Goal: Browse casually: Explore the website without a specific task or goal

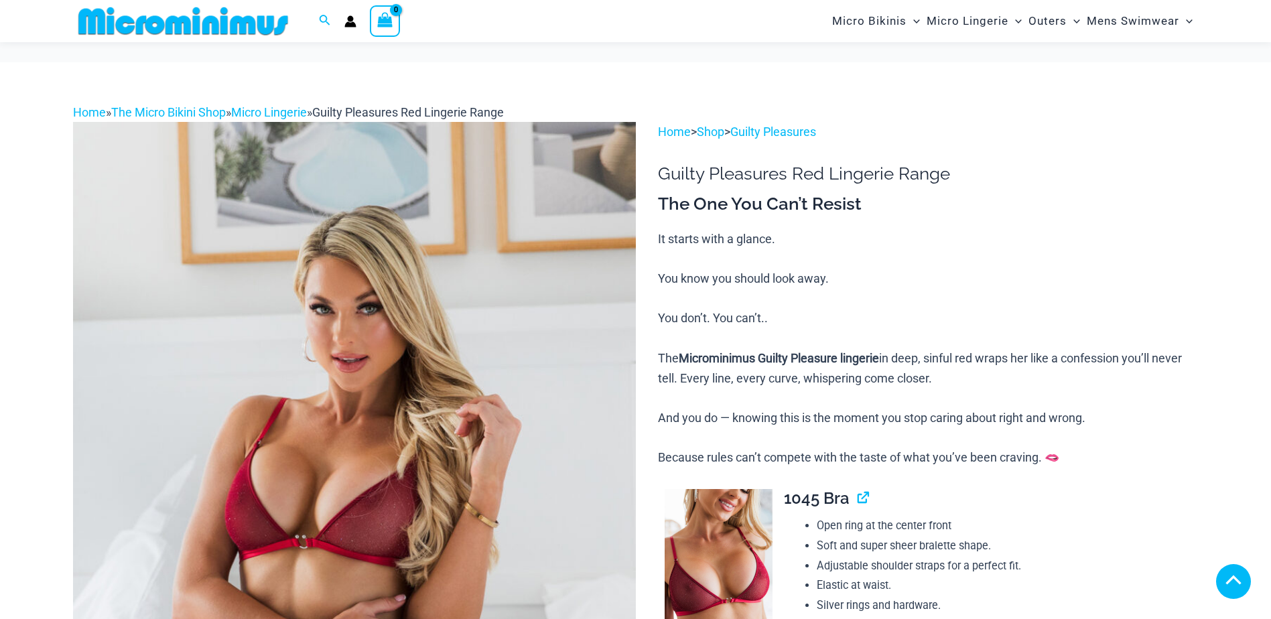
scroll to position [702, 0]
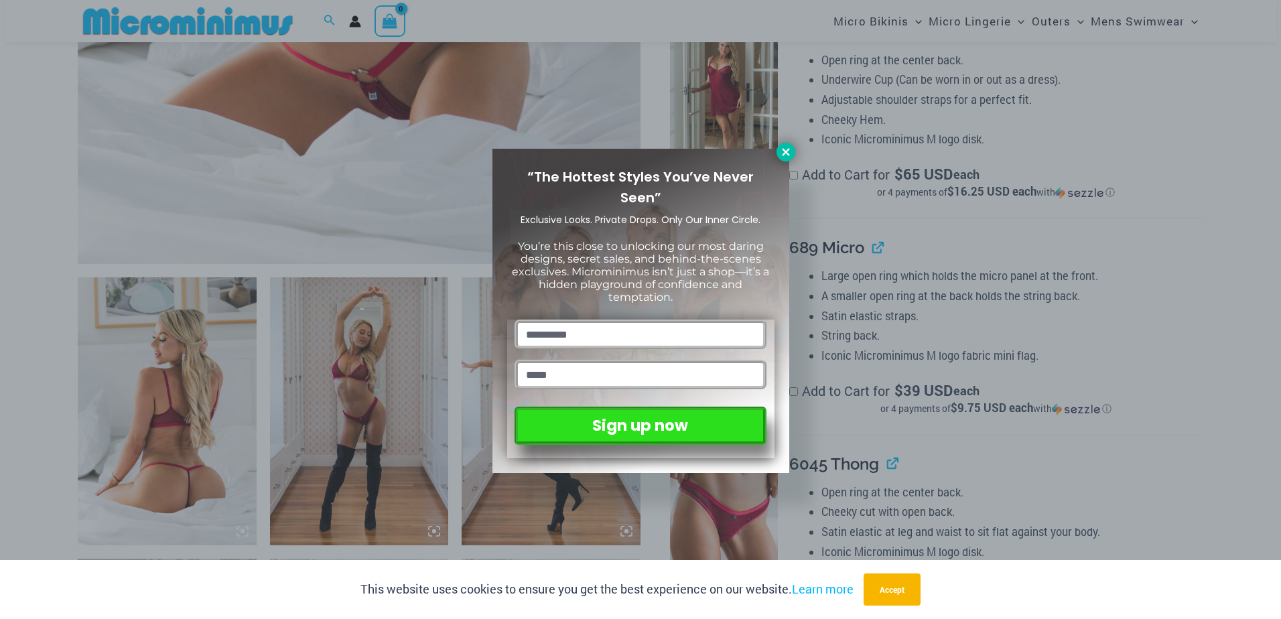
click at [785, 151] on icon at bounding box center [785, 151] width 7 height 7
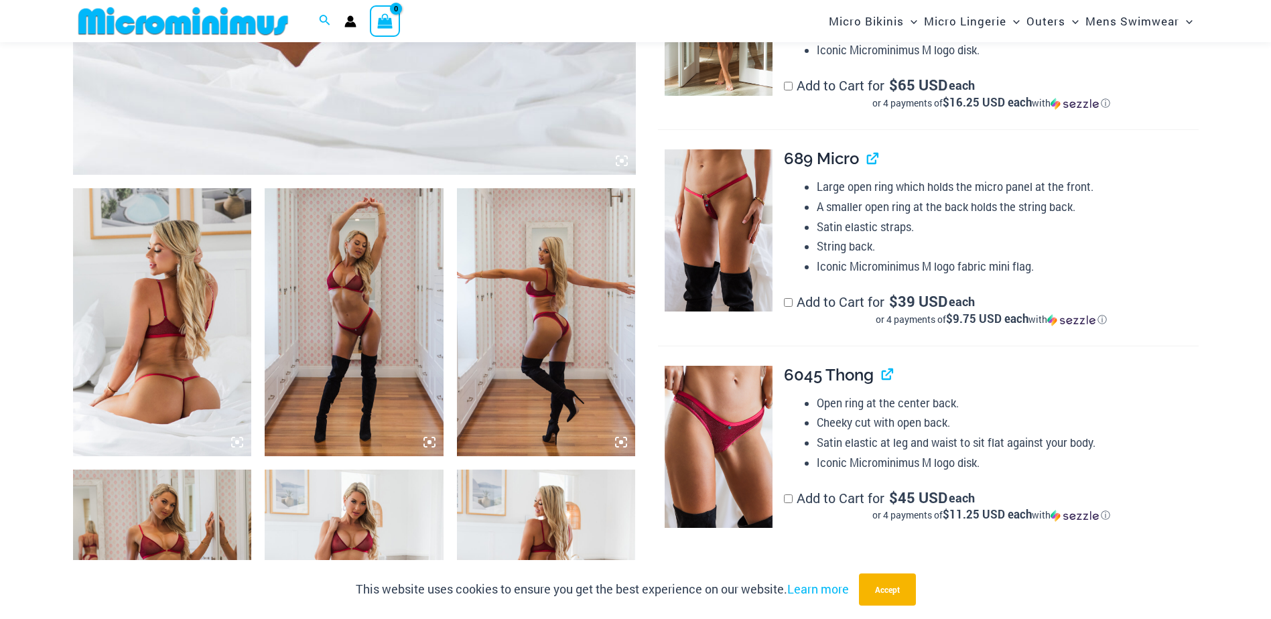
scroll to position [854, 0]
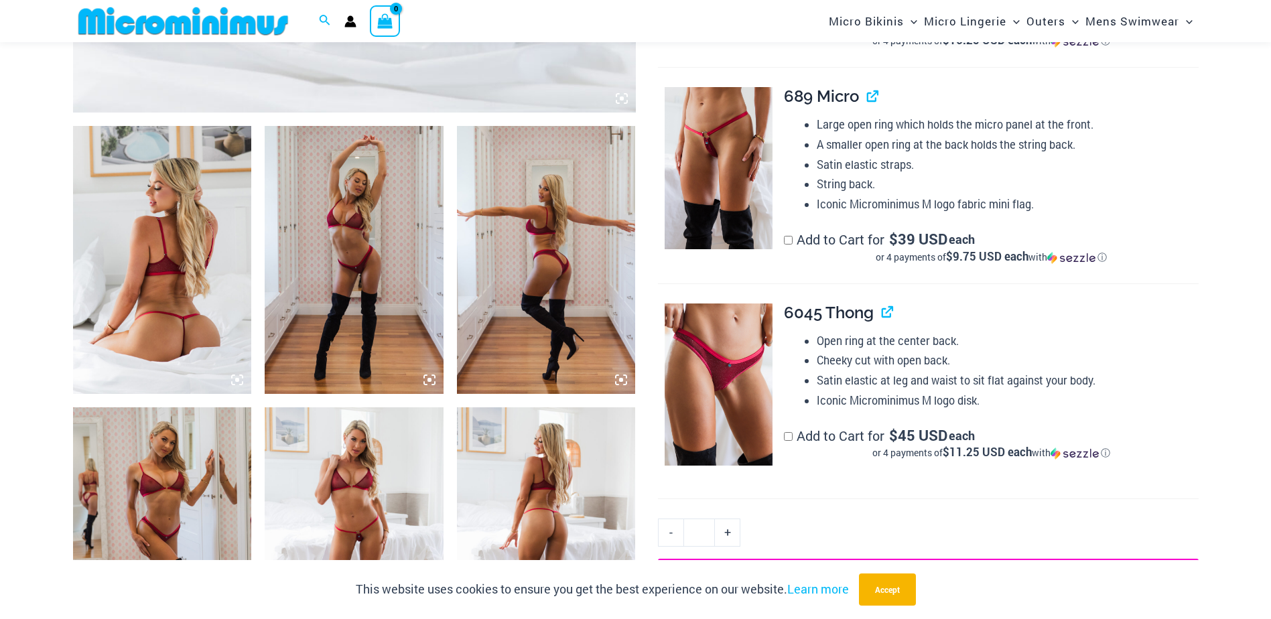
click at [233, 381] on icon at bounding box center [237, 380] width 12 height 12
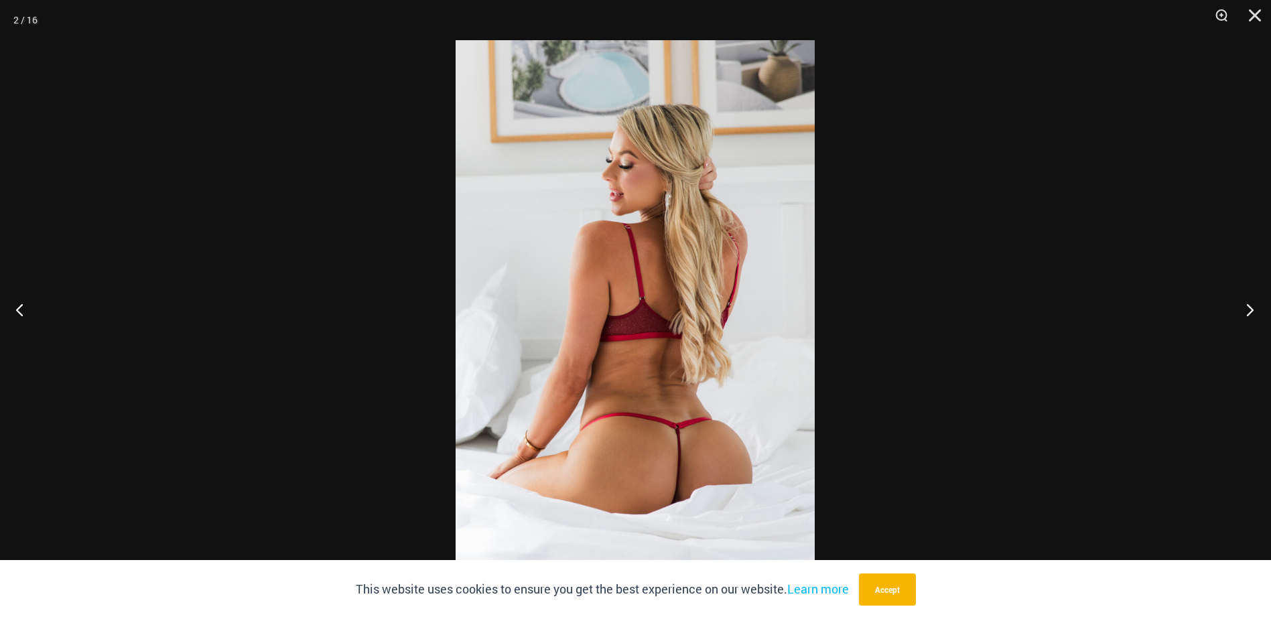
click at [1250, 314] on button "Next" at bounding box center [1246, 309] width 50 height 67
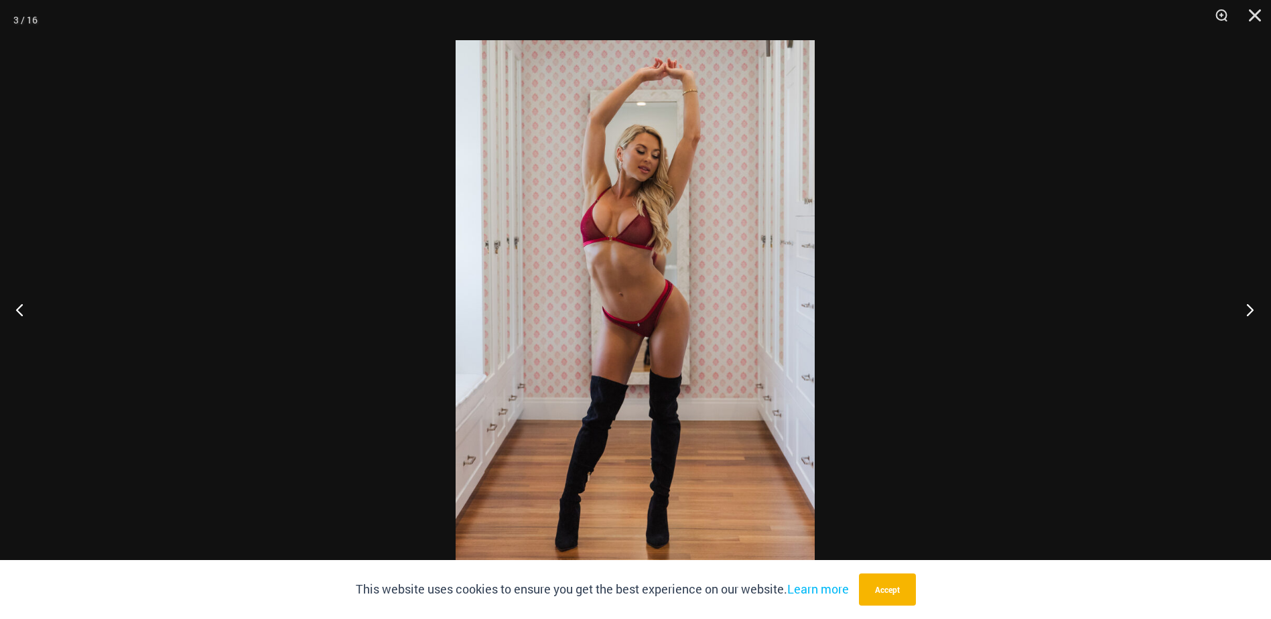
click at [1250, 314] on button "Next" at bounding box center [1246, 309] width 50 height 67
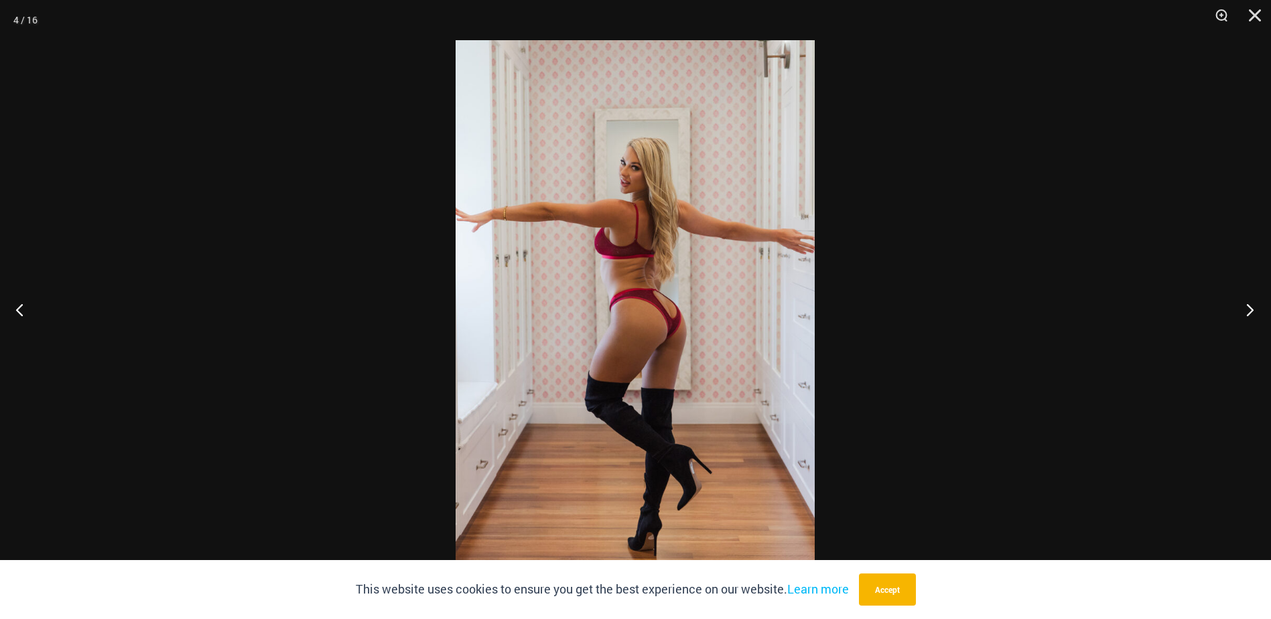
click at [1250, 314] on button "Next" at bounding box center [1246, 309] width 50 height 67
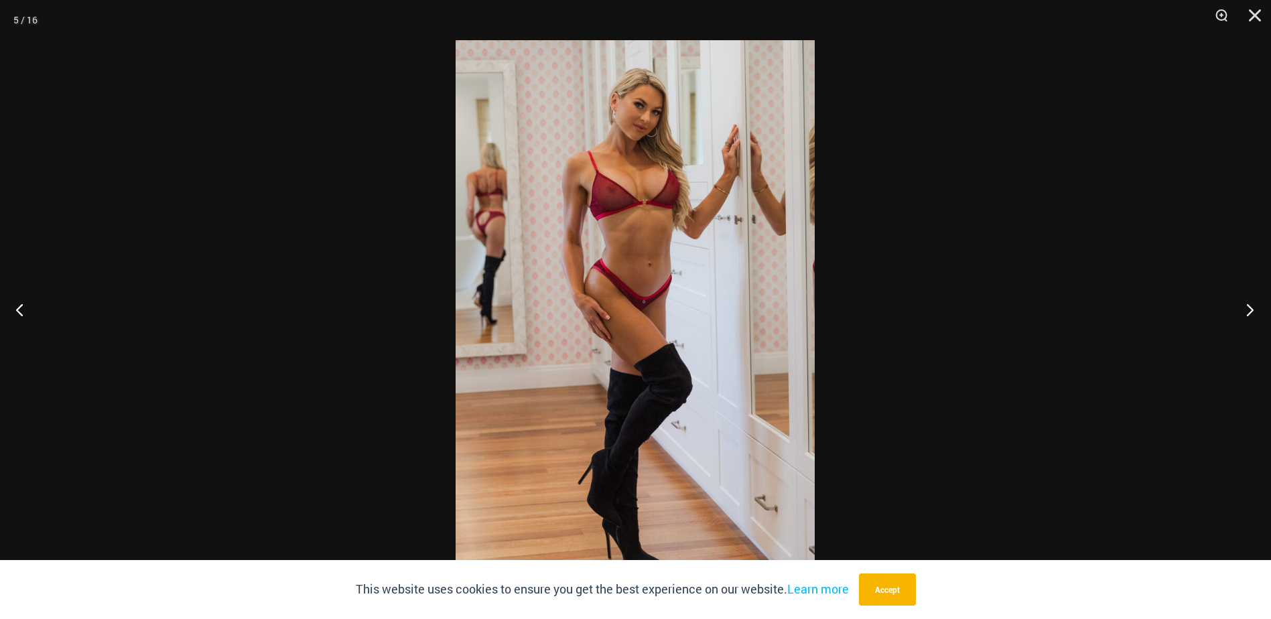
click at [1250, 314] on button "Next" at bounding box center [1246, 309] width 50 height 67
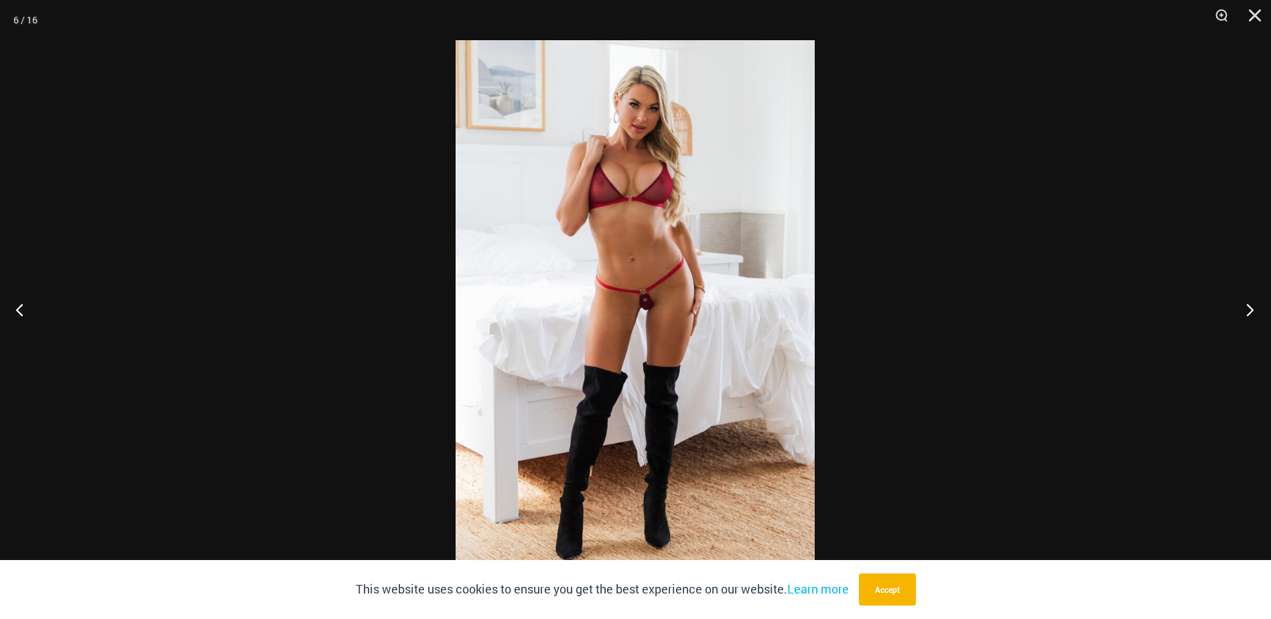
click at [1250, 314] on button "Next" at bounding box center [1246, 309] width 50 height 67
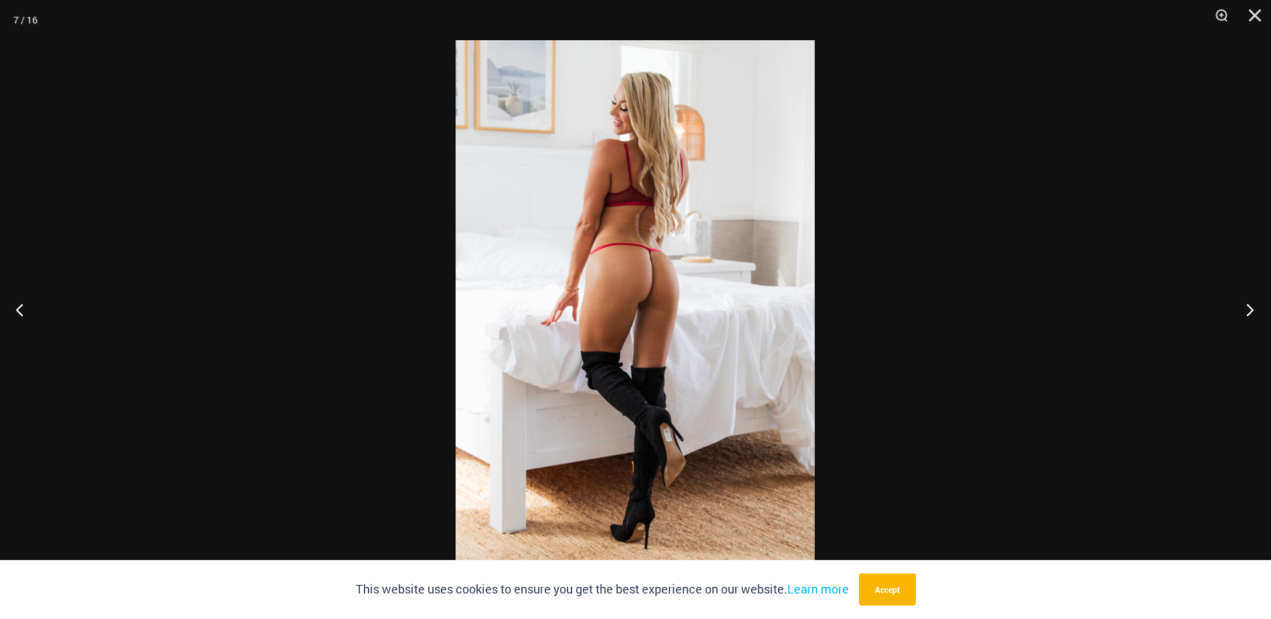
click at [1250, 314] on button "Next" at bounding box center [1246, 309] width 50 height 67
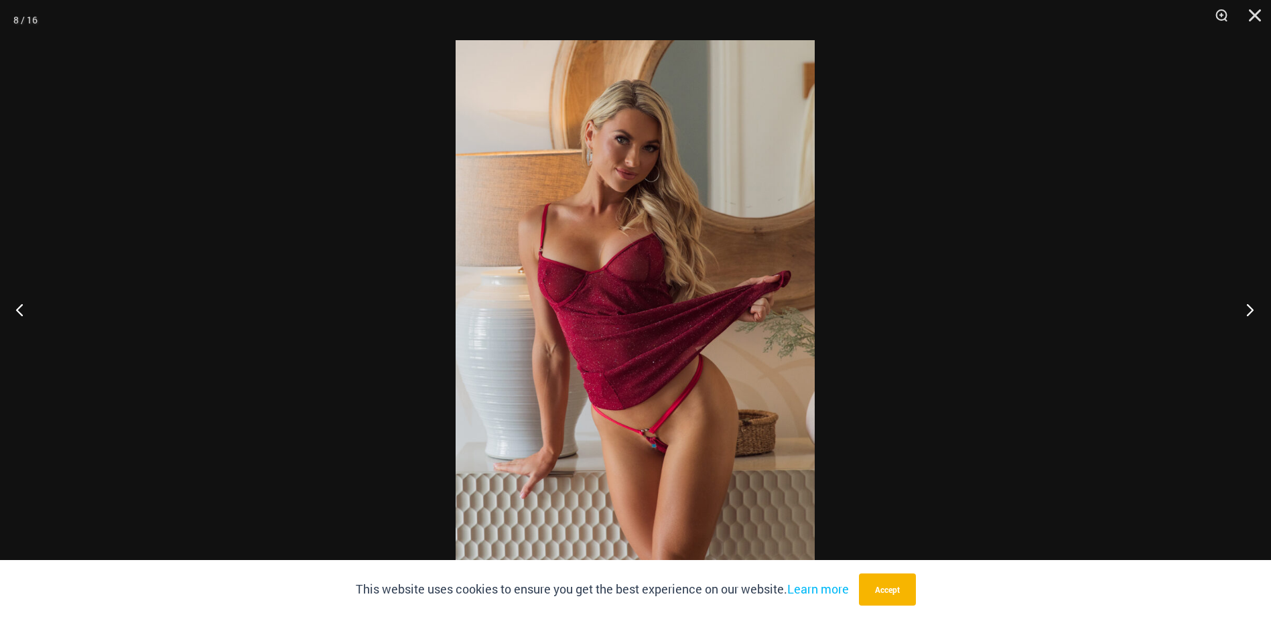
click at [1250, 314] on button "Next" at bounding box center [1246, 309] width 50 height 67
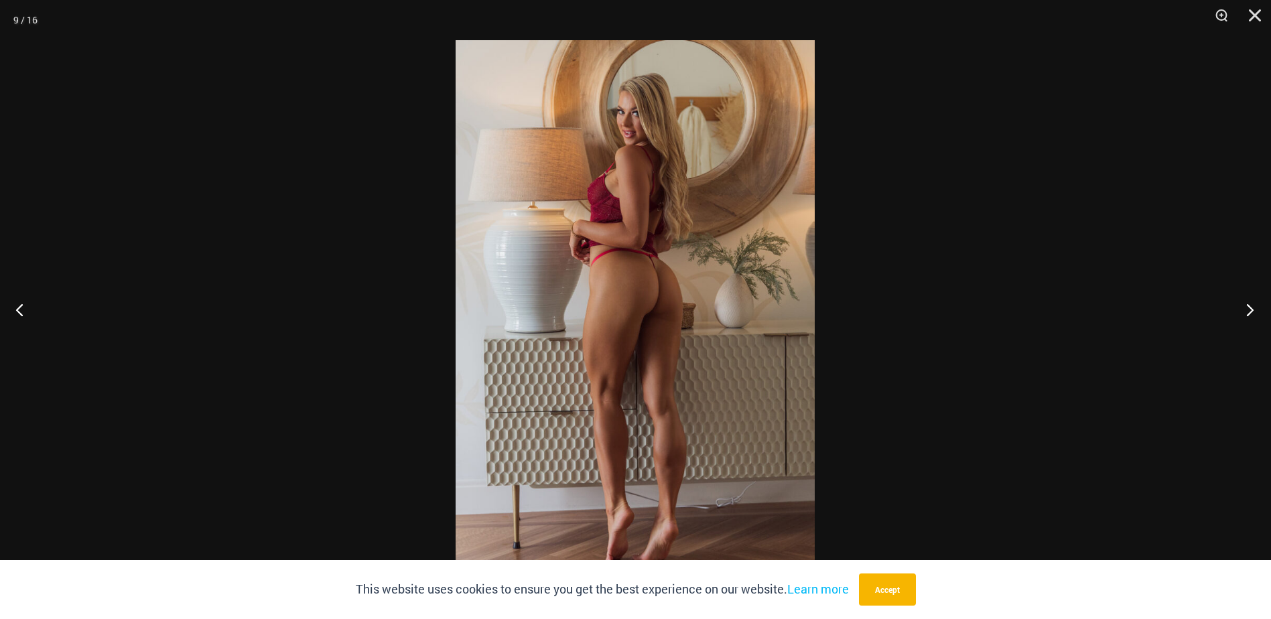
click at [1250, 314] on button "Next" at bounding box center [1246, 309] width 50 height 67
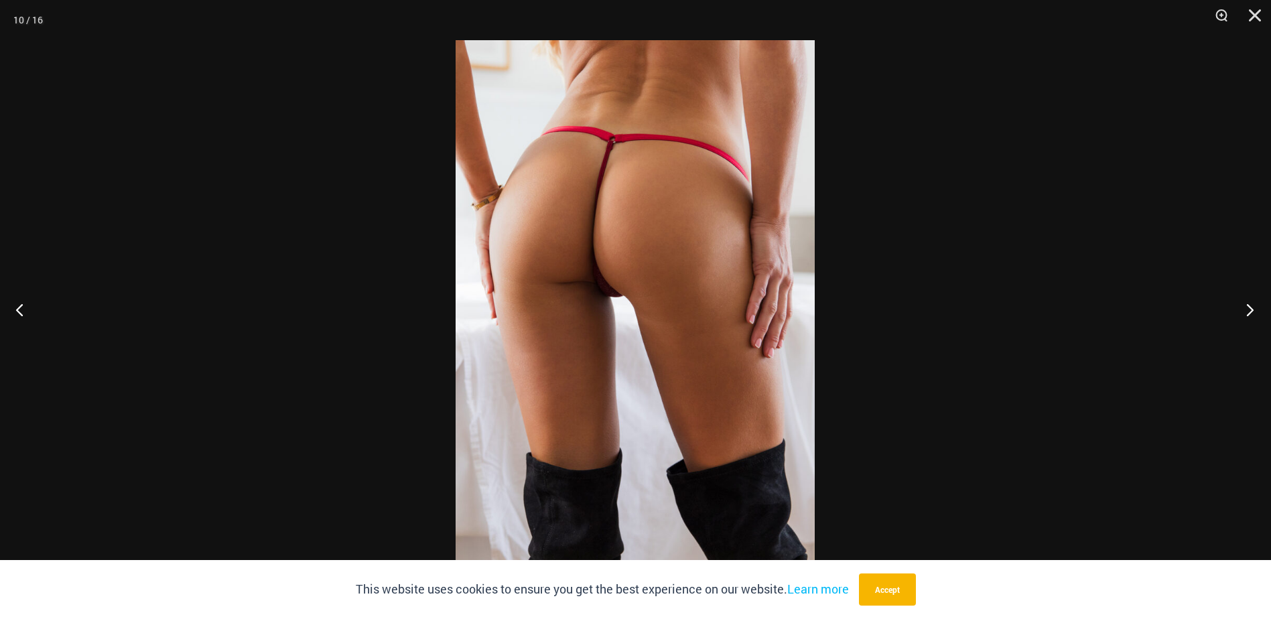
click at [1250, 314] on button "Next" at bounding box center [1246, 309] width 50 height 67
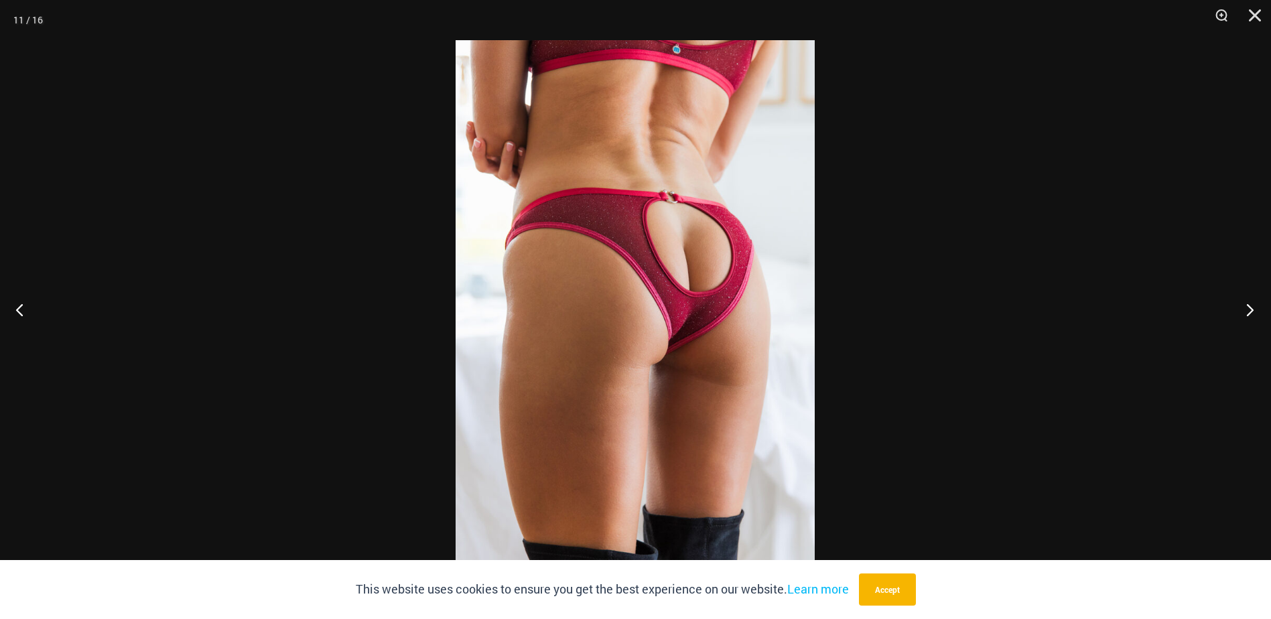
click at [1250, 314] on button "Next" at bounding box center [1246, 309] width 50 height 67
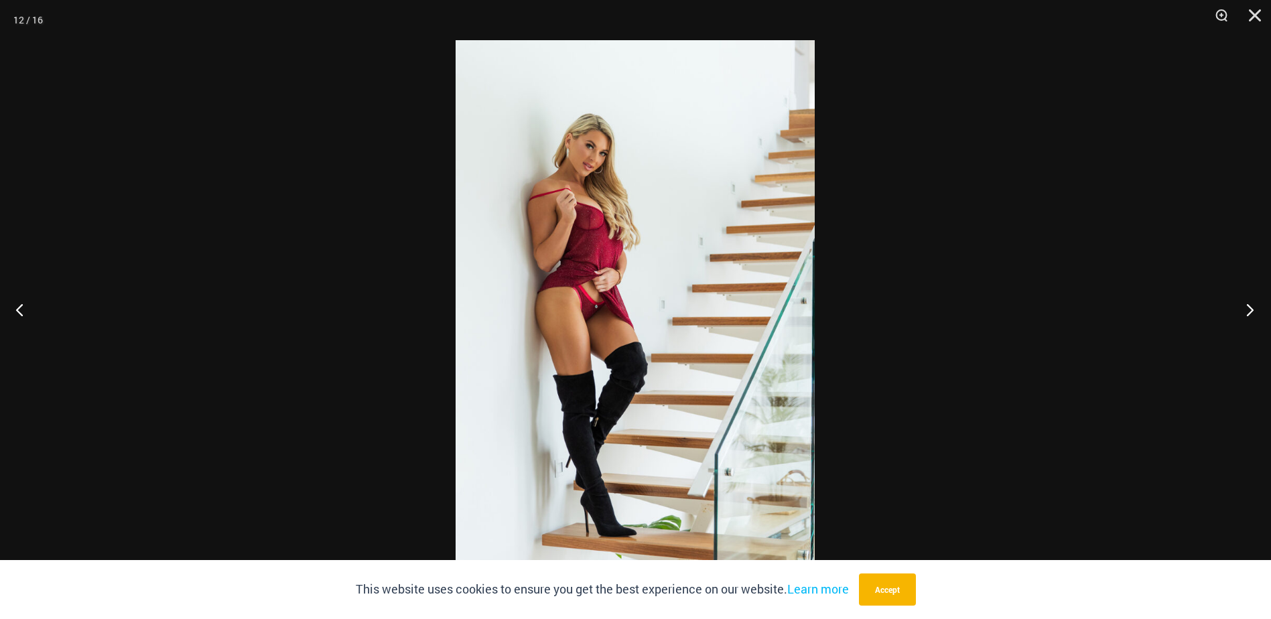
click at [1250, 314] on button "Next" at bounding box center [1246, 309] width 50 height 67
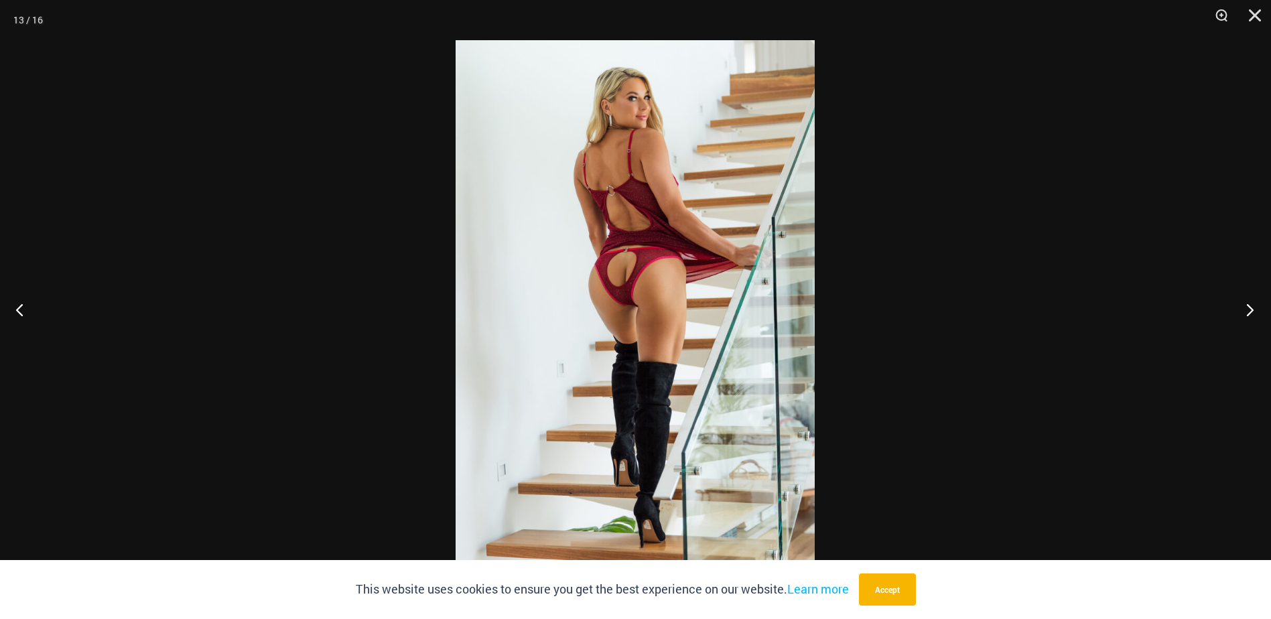
click at [1250, 314] on button "Next" at bounding box center [1246, 309] width 50 height 67
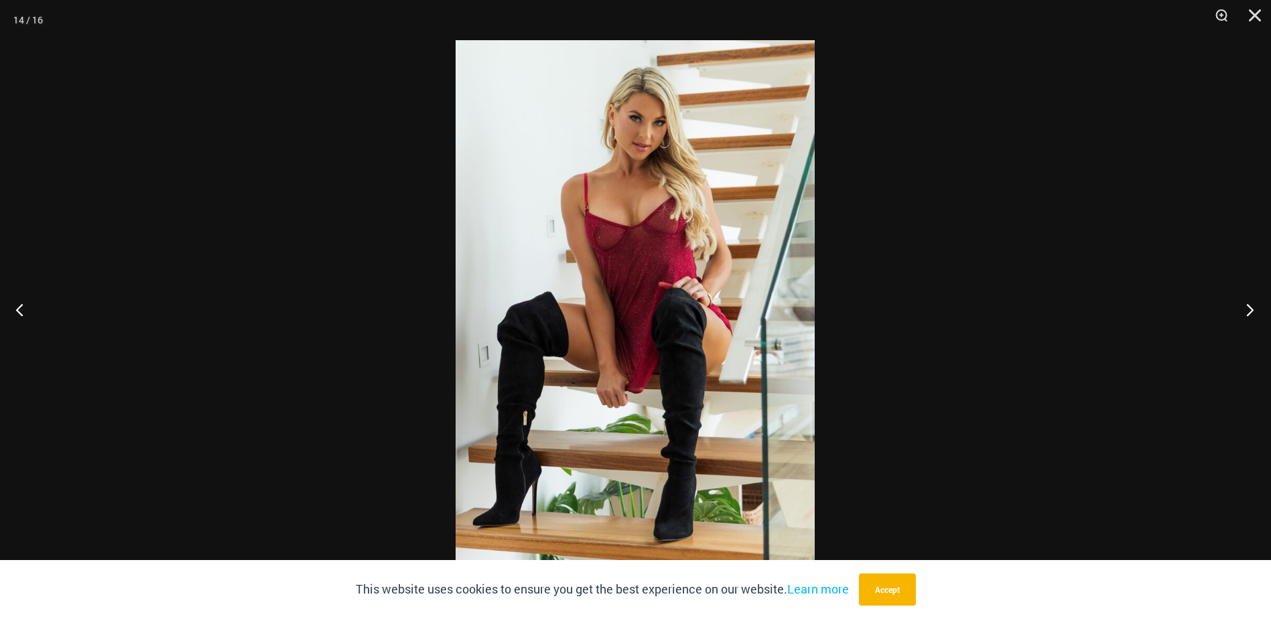
click at [1250, 314] on button "Next" at bounding box center [1246, 309] width 50 height 67
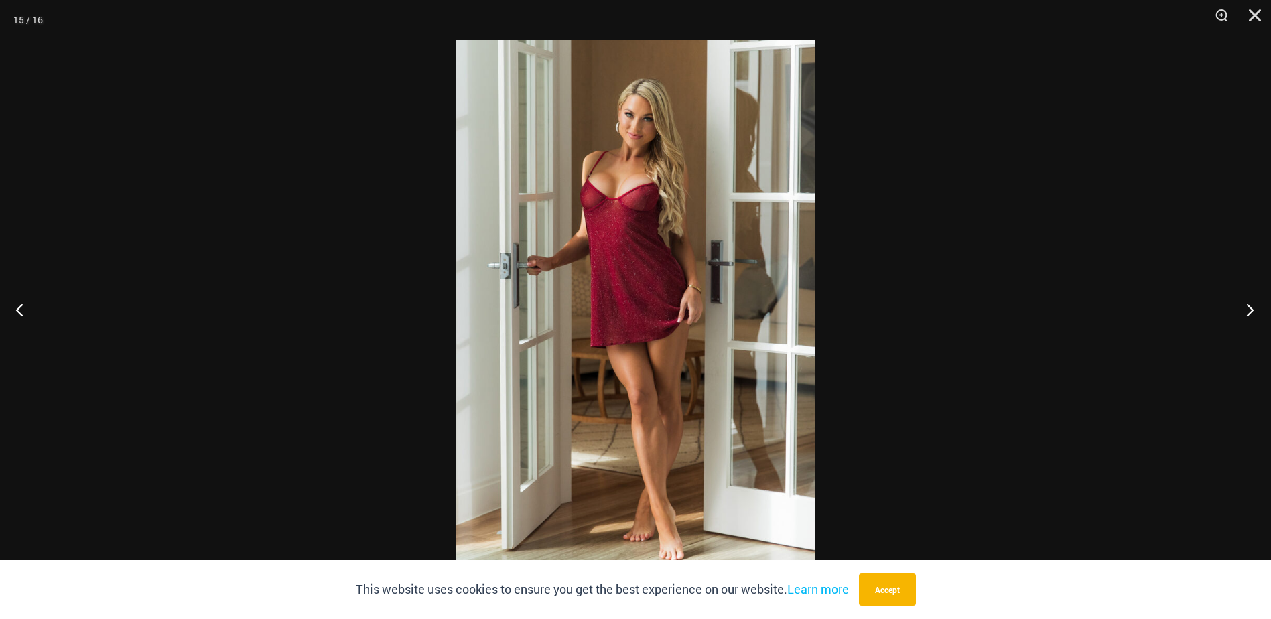
click at [1250, 314] on button "Next" at bounding box center [1246, 309] width 50 height 67
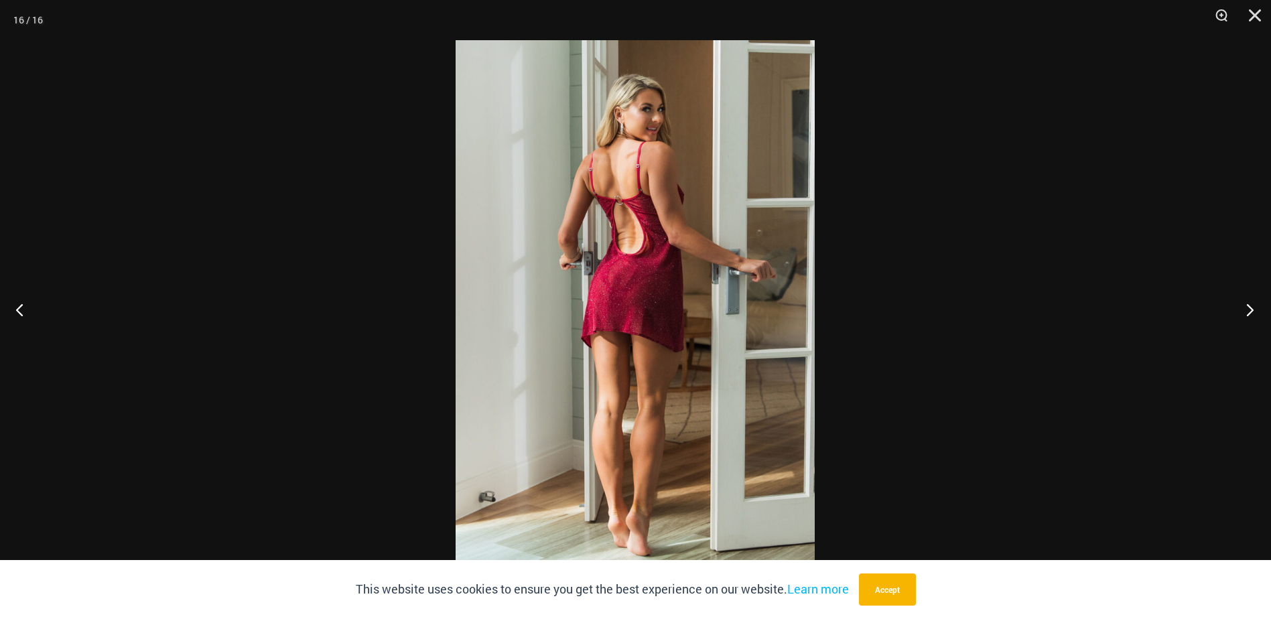
click at [1250, 314] on button "Next" at bounding box center [1246, 309] width 50 height 67
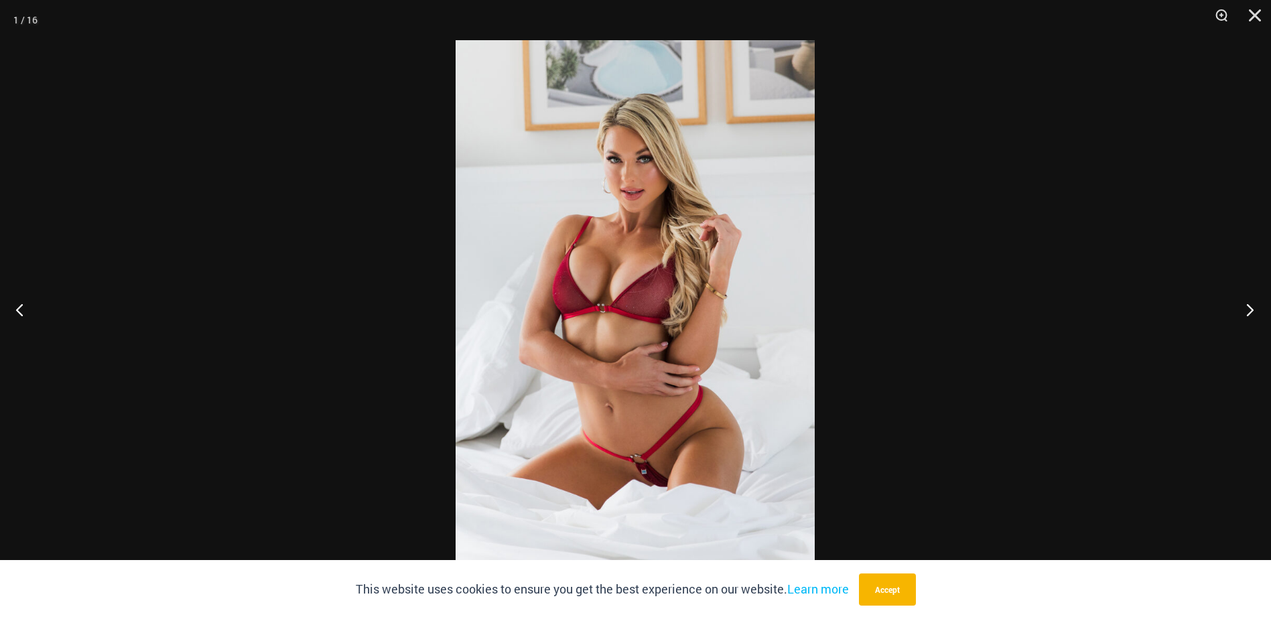
click at [1250, 314] on button "Next" at bounding box center [1246, 309] width 50 height 67
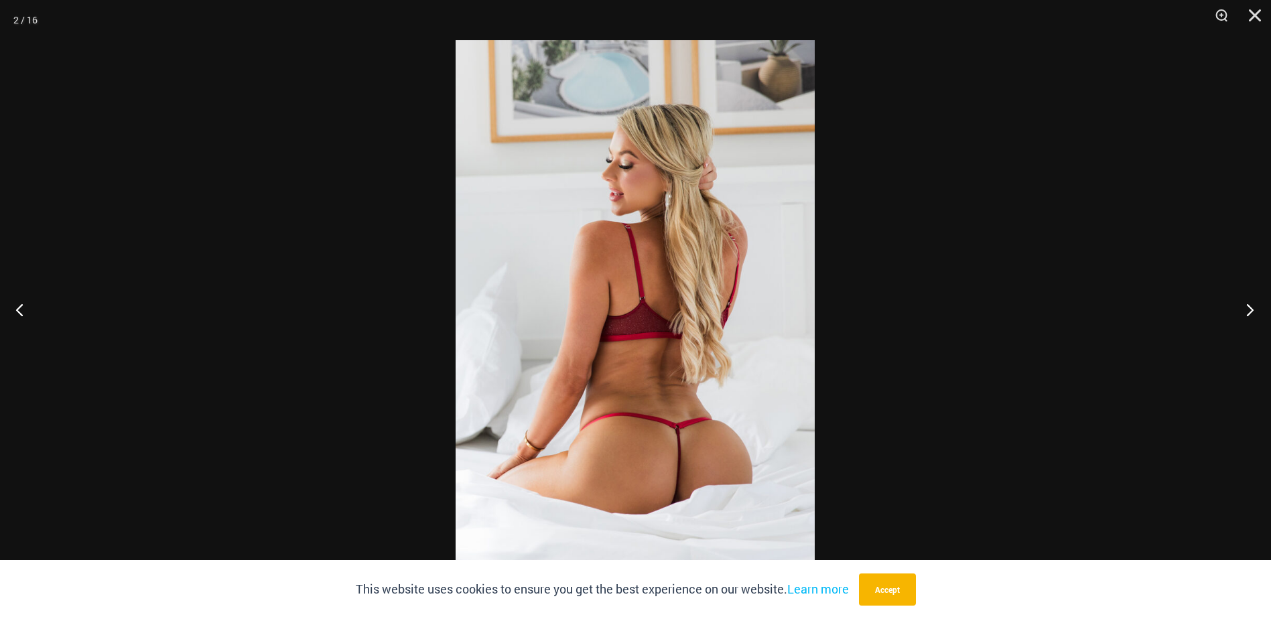
click at [1250, 314] on button "Next" at bounding box center [1246, 309] width 50 height 67
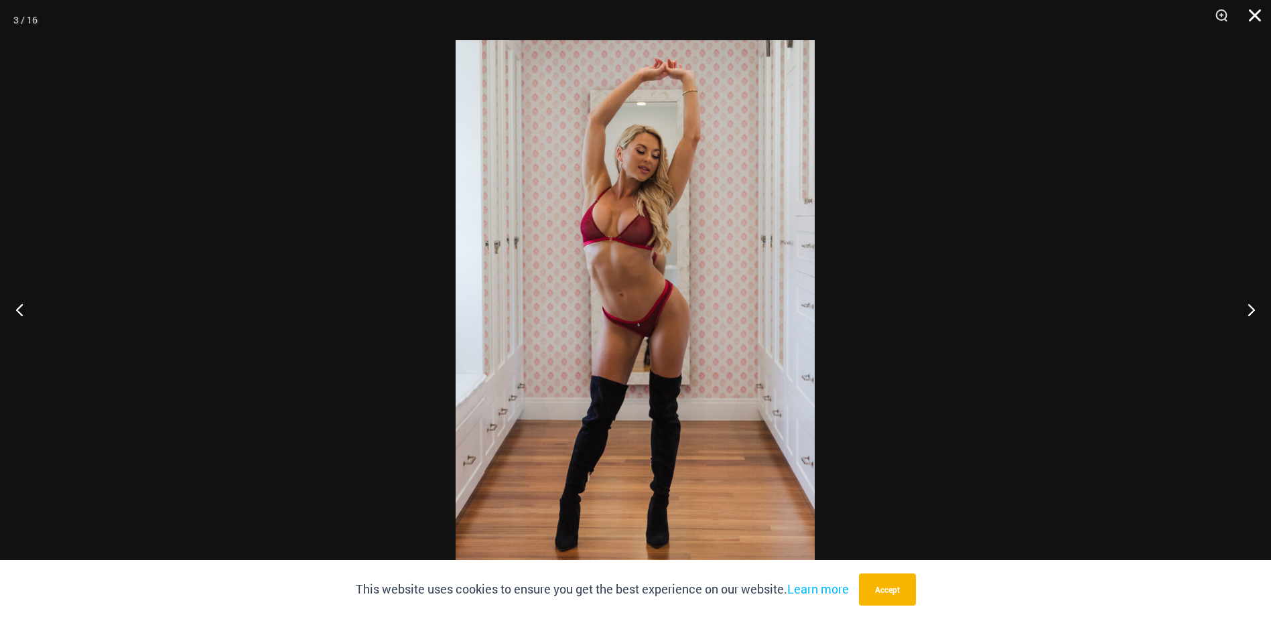
click at [1256, 23] on button "Close" at bounding box center [1249, 20] width 33 height 40
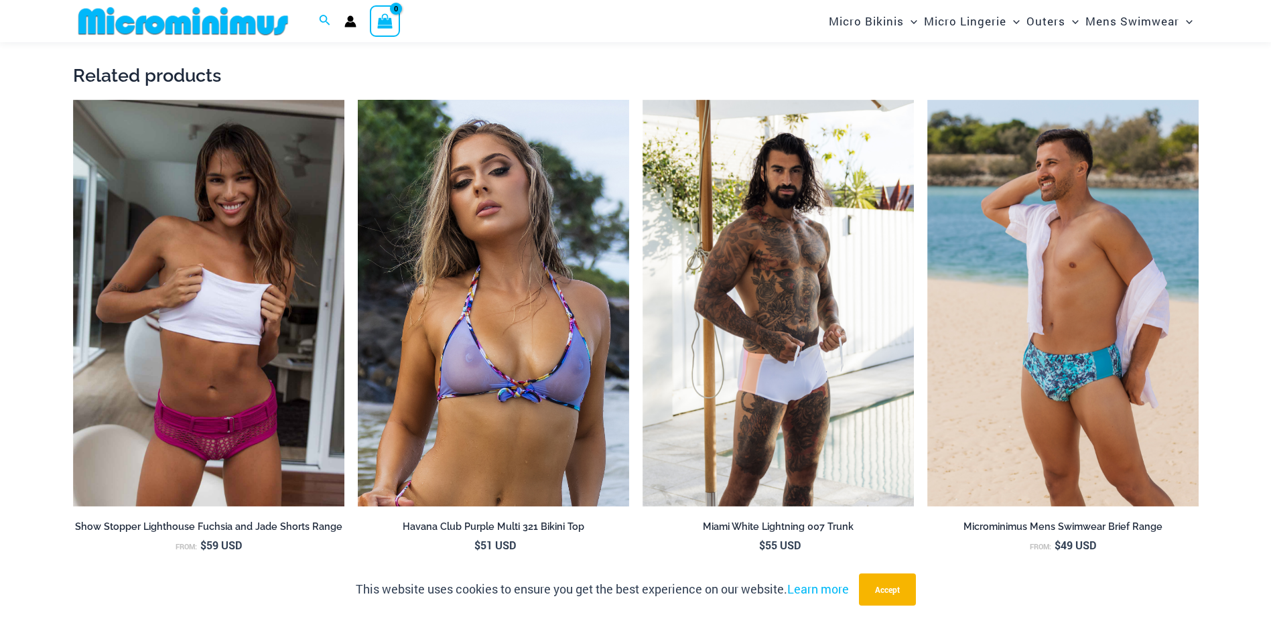
scroll to position [2908, 0]
